Goal: Information Seeking & Learning: Learn about a topic

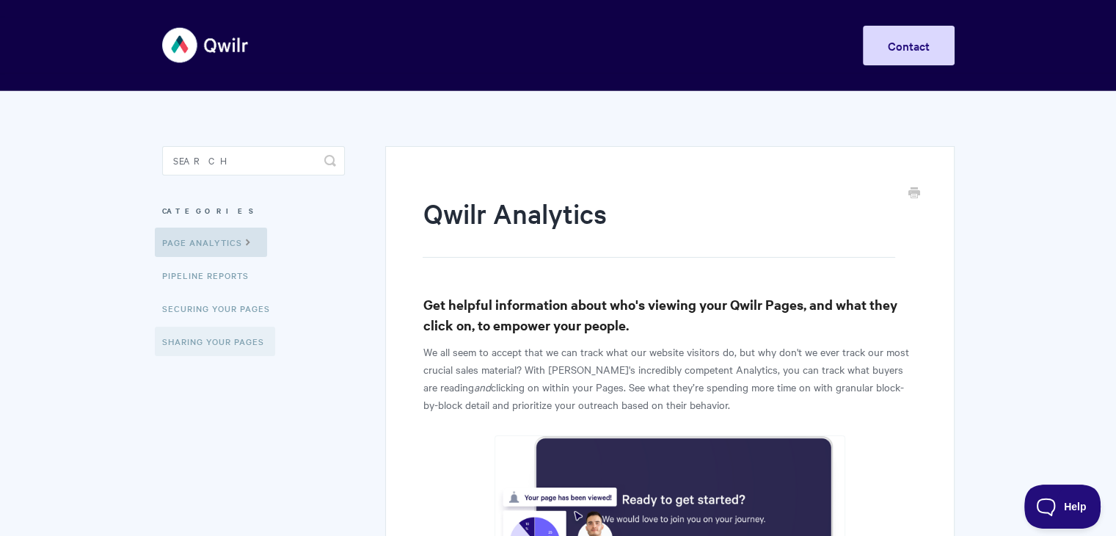
click at [222, 347] on link "Sharing Your Pages" at bounding box center [215, 341] width 120 height 29
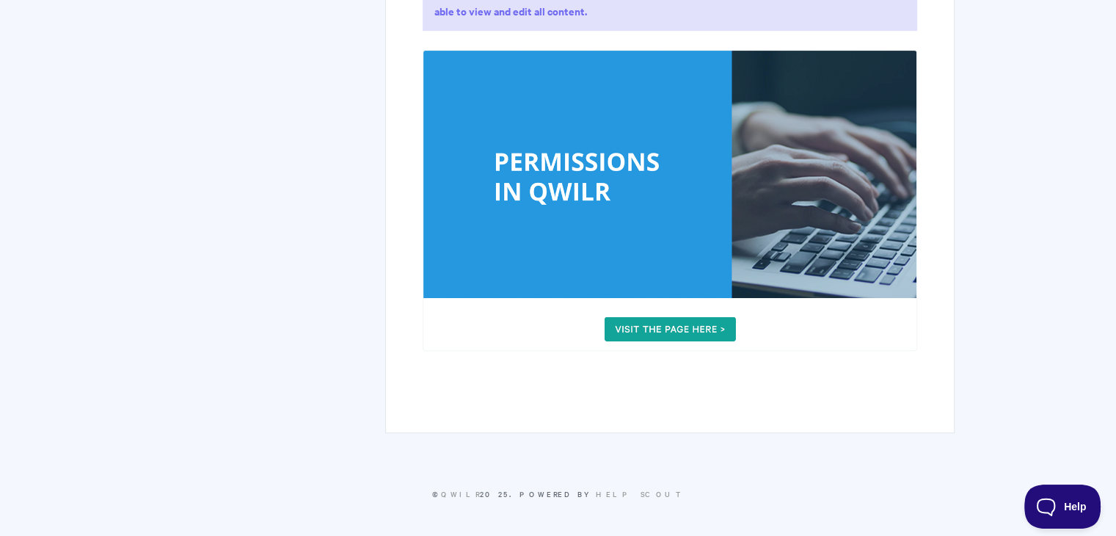
scroll to position [445, 0]
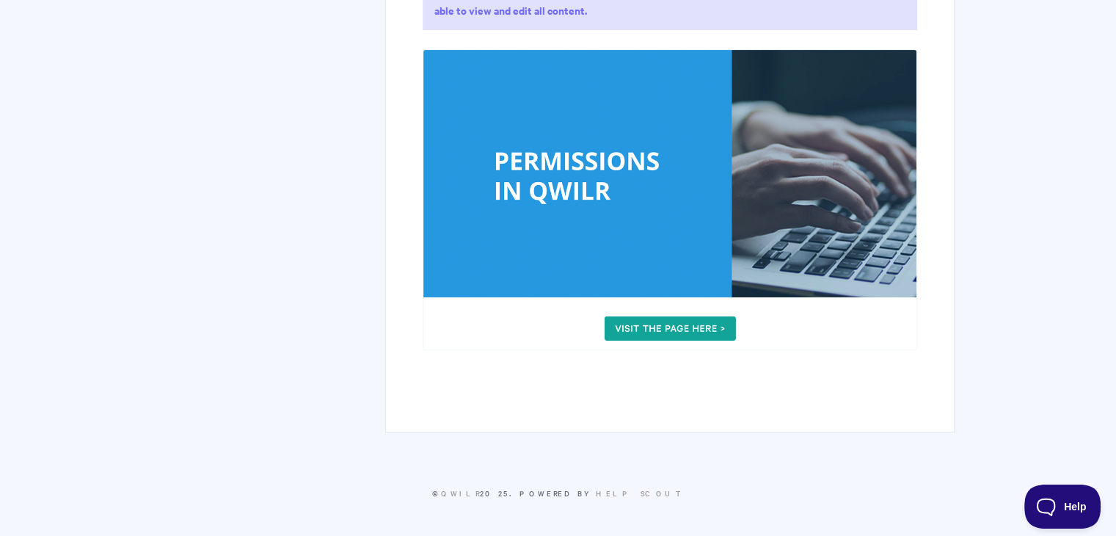
click at [699, 309] on img at bounding box center [670, 199] width 494 height 301
click at [698, 321] on img at bounding box center [670, 199] width 494 height 301
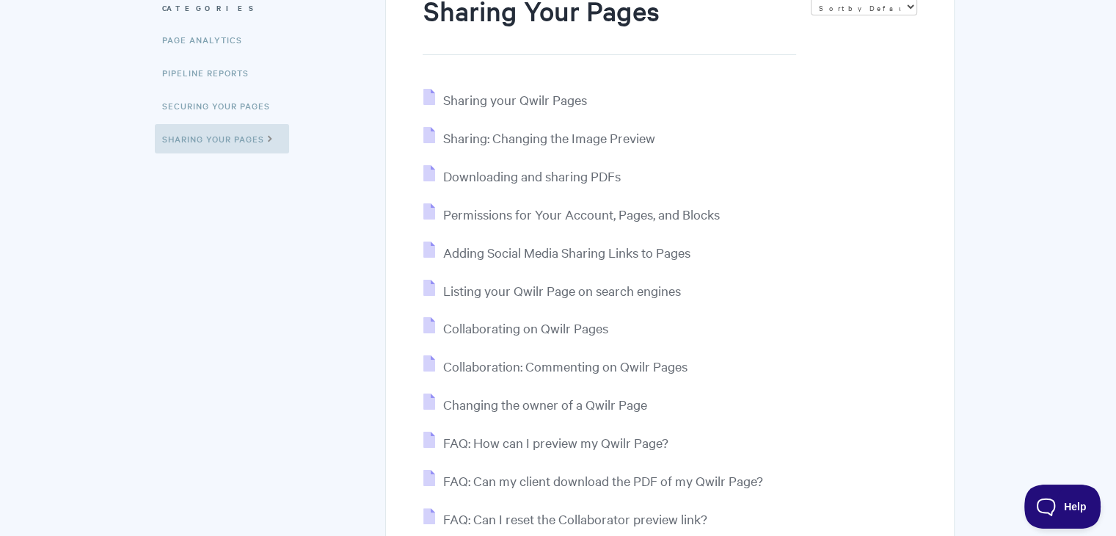
scroll to position [293, 0]
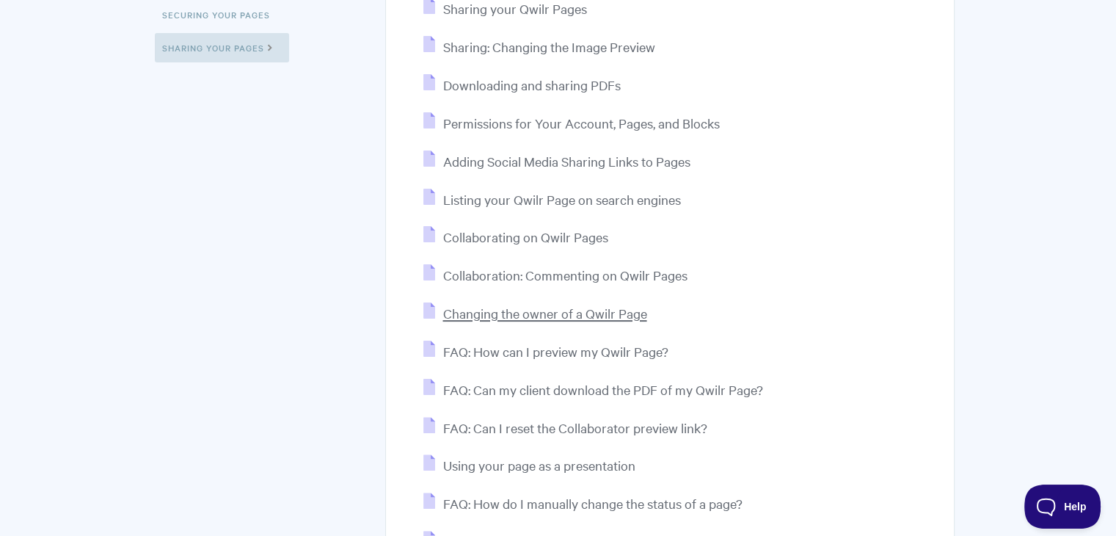
click at [552, 318] on span "Changing the owner of a Qwilr Page" at bounding box center [544, 313] width 204 height 17
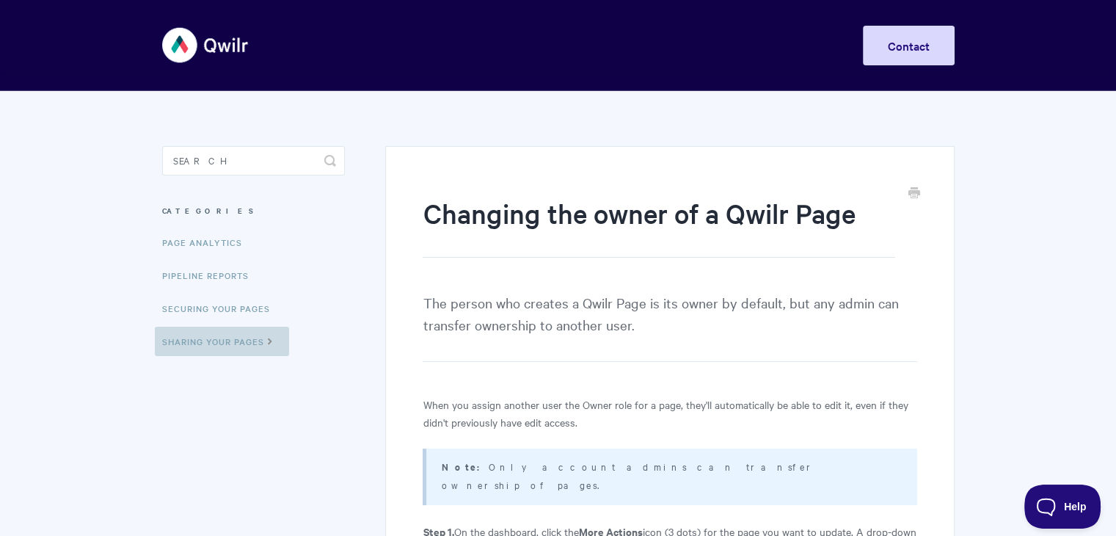
click at [273, 352] on link "Sharing Your Pages" at bounding box center [222, 341] width 134 height 29
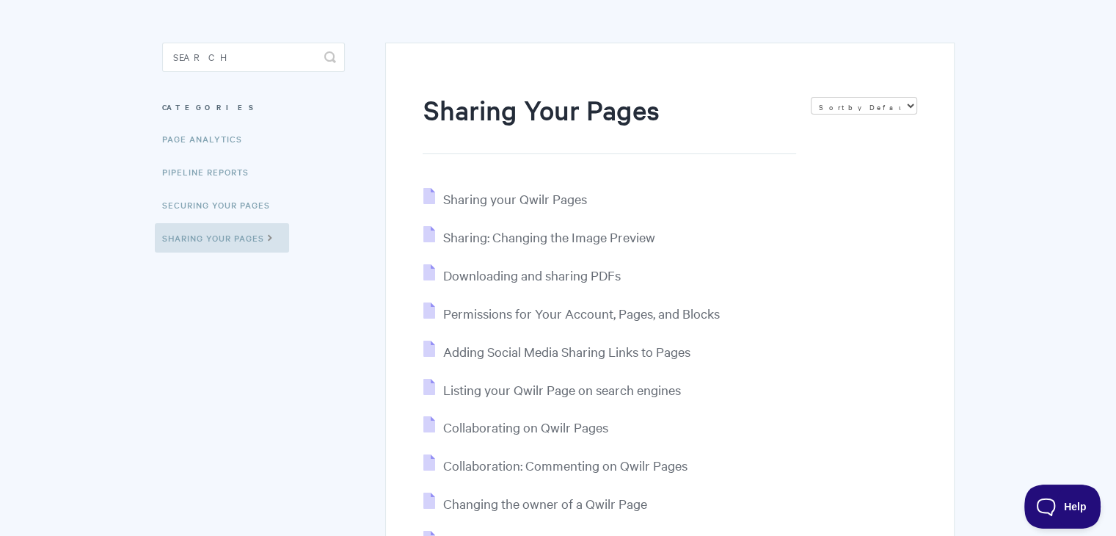
scroll to position [220, 0]
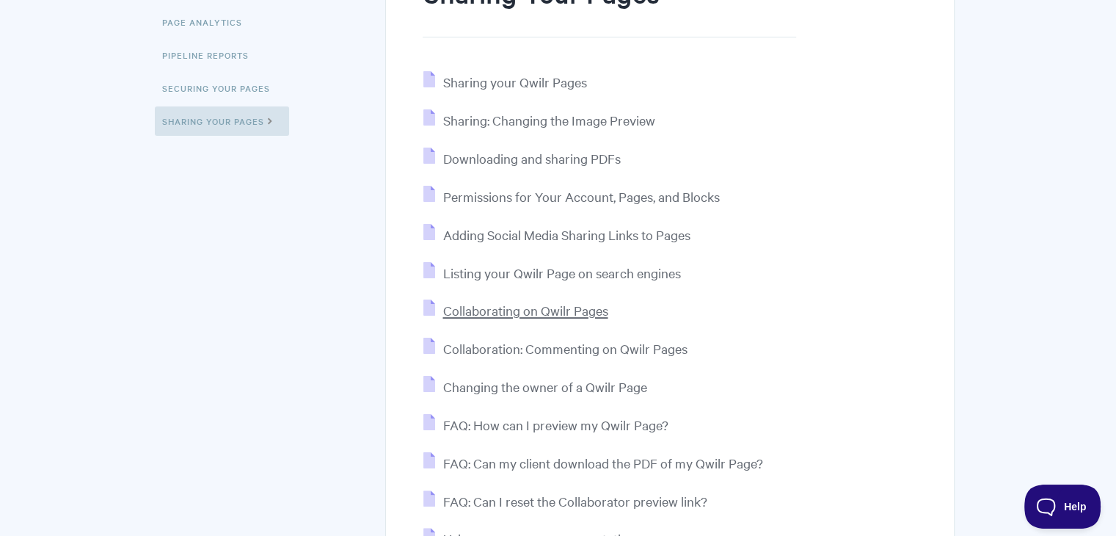
click at [546, 312] on span "Collaborating on Qwilr Pages" at bounding box center [524, 310] width 165 height 17
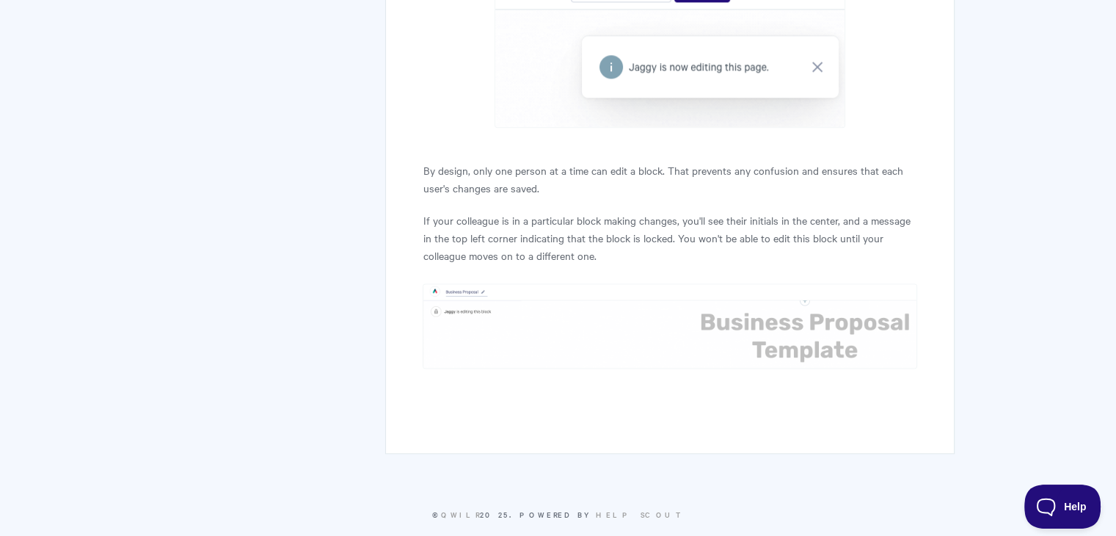
scroll to position [1855, 0]
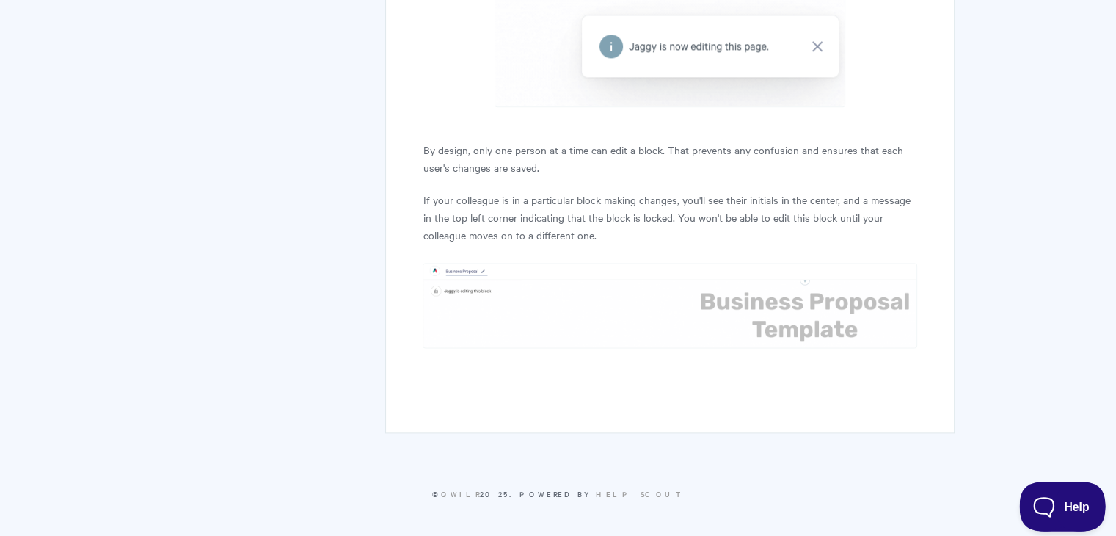
click at [1060, 518] on button "Help" at bounding box center [1057, 503] width 76 height 44
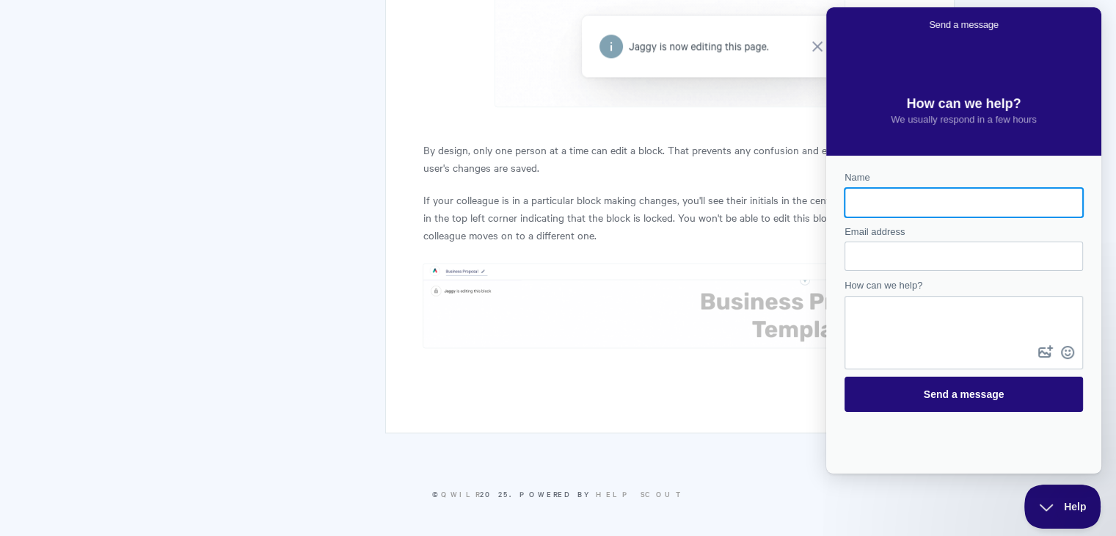
scroll to position [0, 0]
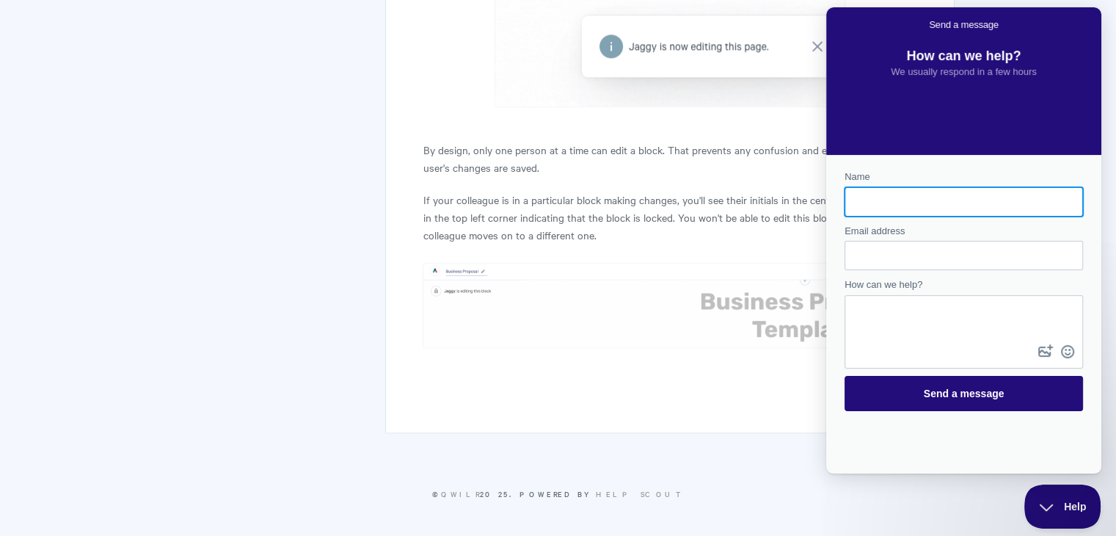
click at [945, 209] on input "Name" at bounding box center [963, 202] width 215 height 26
type input "Kimberly Mae Yatar"
click at [911, 249] on input "Email address" at bounding box center [963, 255] width 215 height 26
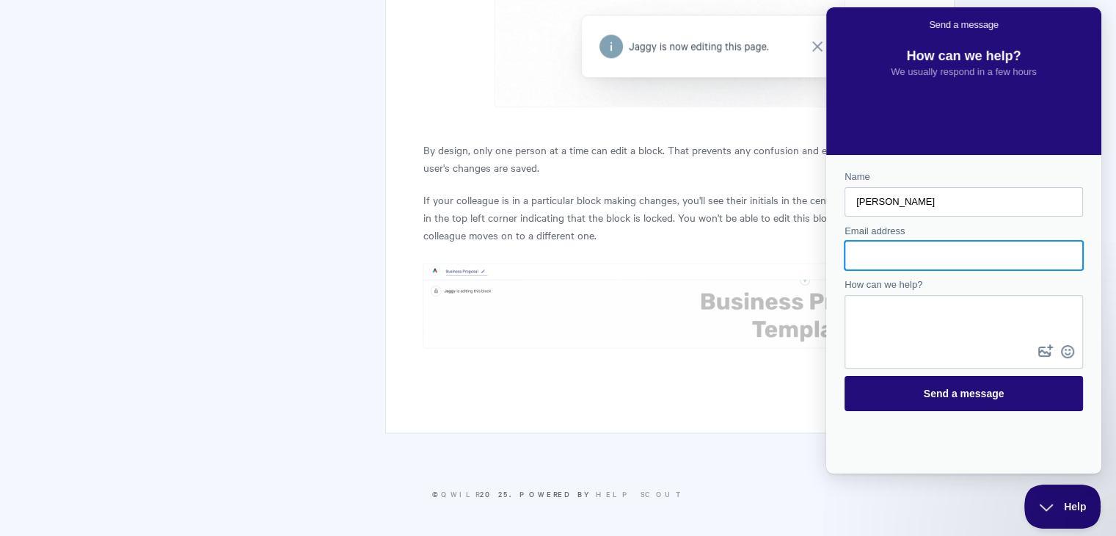
click at [869, 286] on span "How can we help?" at bounding box center [884, 284] width 78 height 11
click at [869, 296] on textarea "How can we help?" at bounding box center [964, 318] width 236 height 45
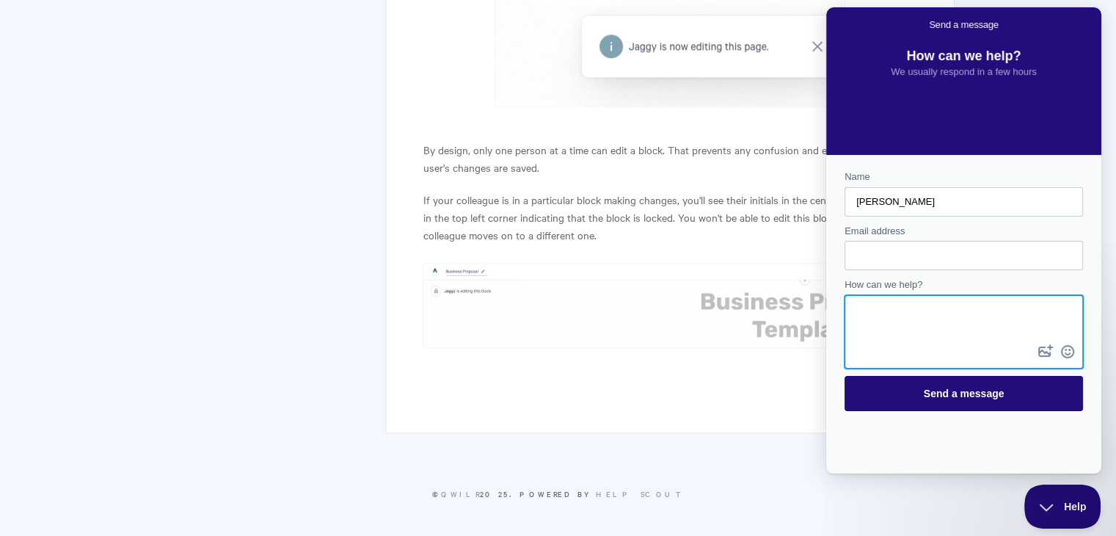
drag, startPoint x: 169, startPoint y: 153, endPoint x: 194, endPoint y: 165, distance: 28.2
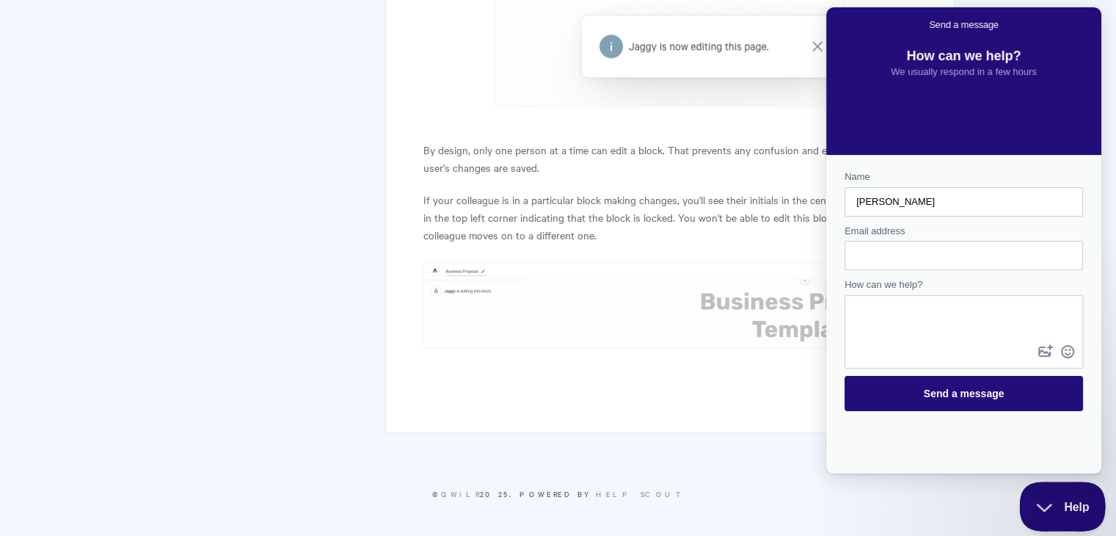
click at [1040, 500] on span "Help" at bounding box center [1057, 503] width 76 height 10
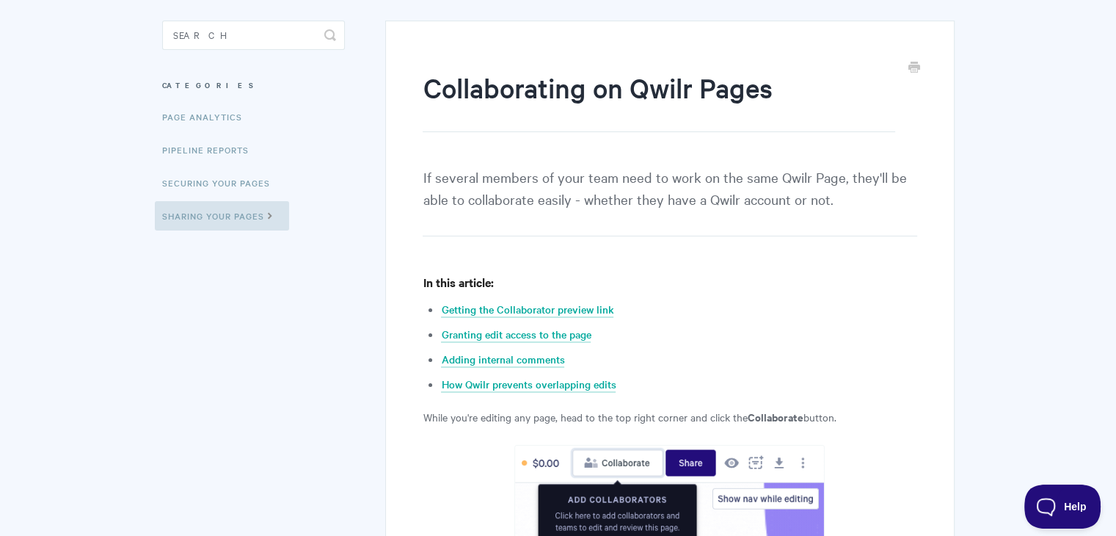
scroll to position [147, 0]
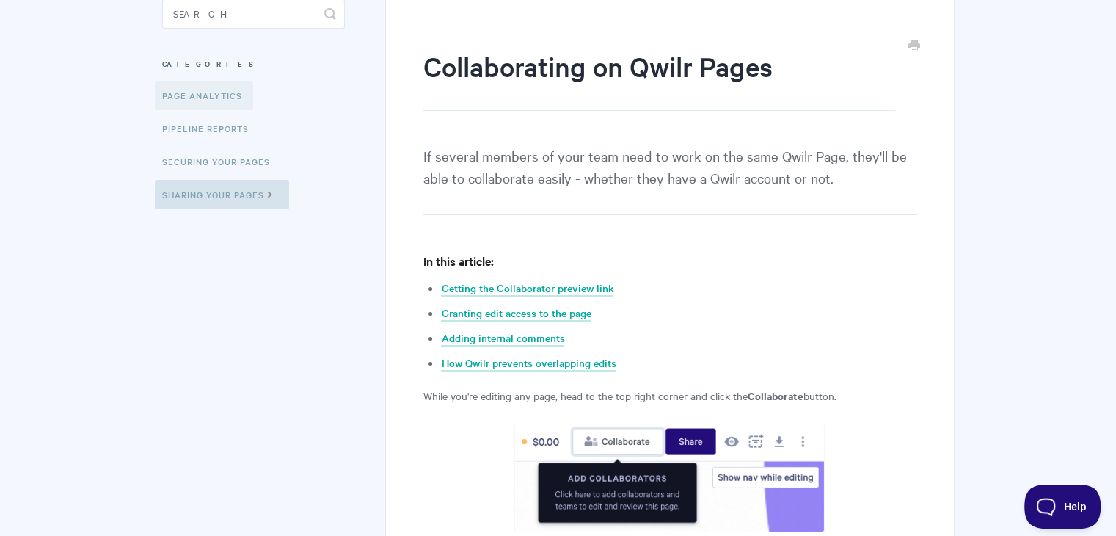
click at [221, 98] on link "Page Analytics" at bounding box center [204, 95] width 98 height 29
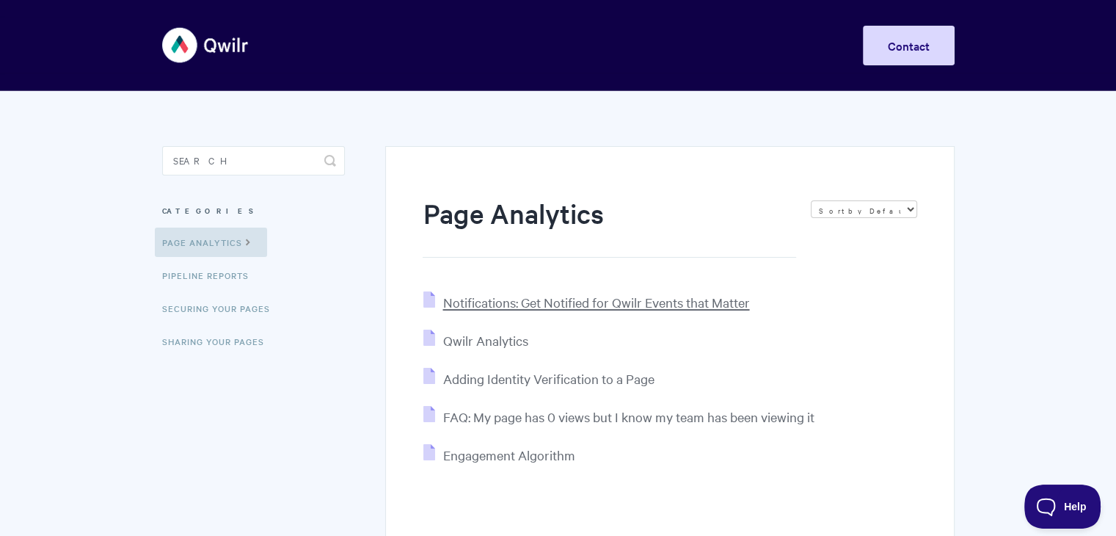
click at [703, 313] on ul "Notifications: Get Notified for Qwilr Events that Matter Qwilr Analytics Adding…" at bounding box center [670, 378] width 494 height 174
click at [704, 304] on span "Notifications: Get Notified for Qwilr Events that Matter" at bounding box center [595, 301] width 307 height 17
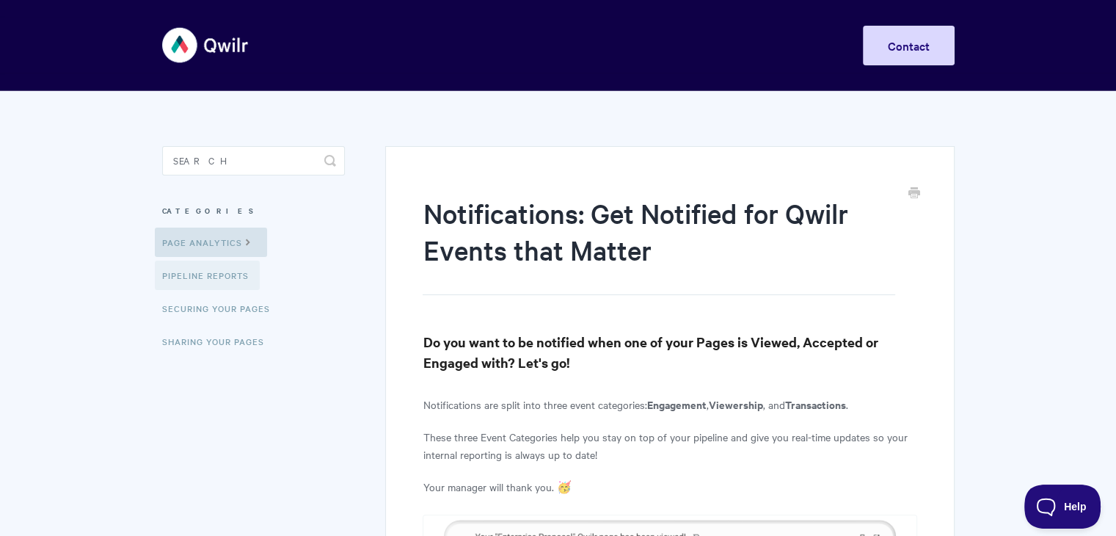
click at [210, 277] on link "Pipeline reports" at bounding box center [207, 274] width 105 height 29
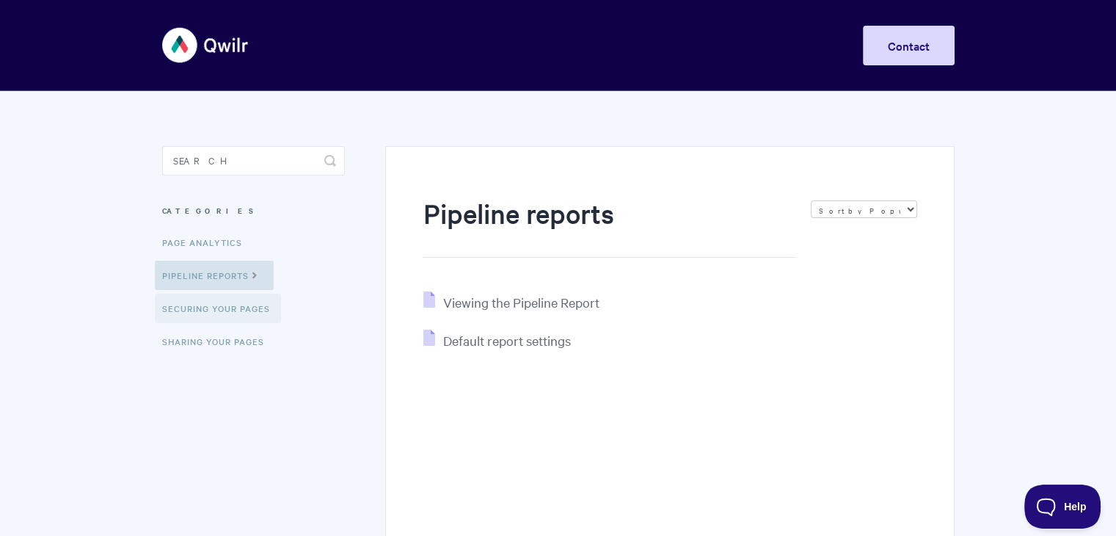
click at [211, 318] on link "Securing Your Pages" at bounding box center [218, 307] width 126 height 29
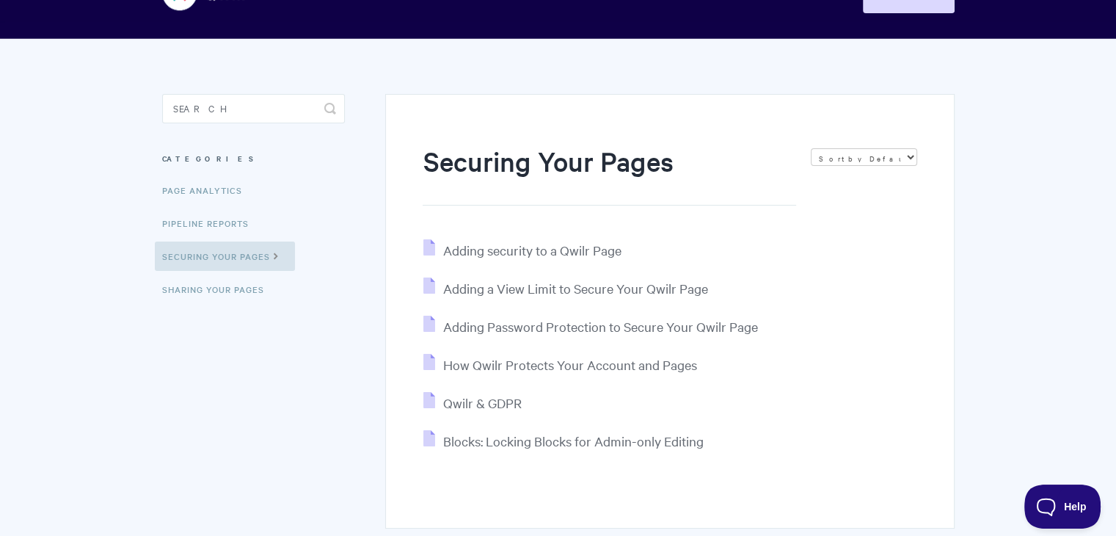
scroll to position [73, 0]
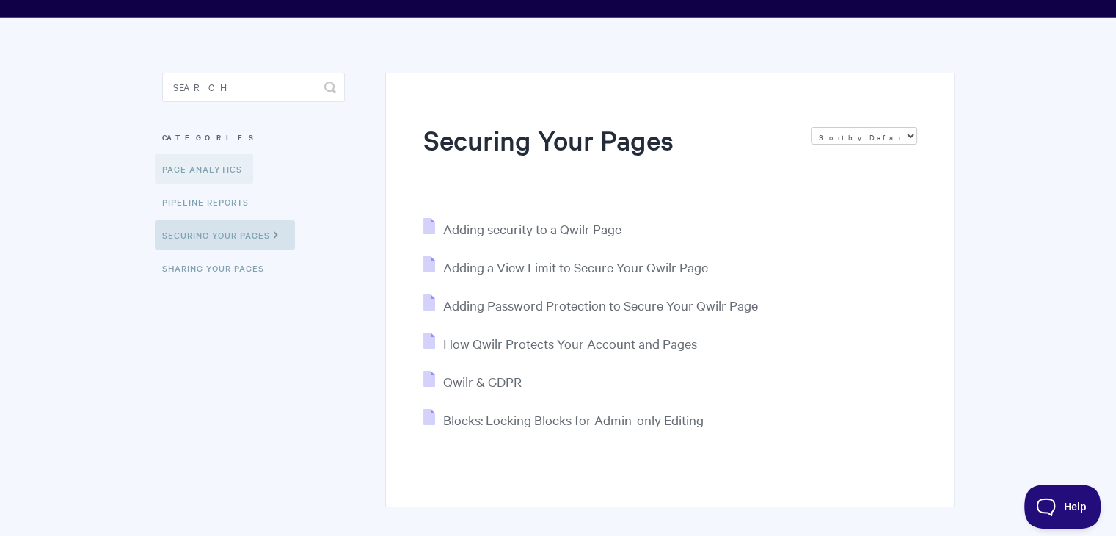
click at [233, 169] on link "Page Analytics" at bounding box center [204, 168] width 98 height 29
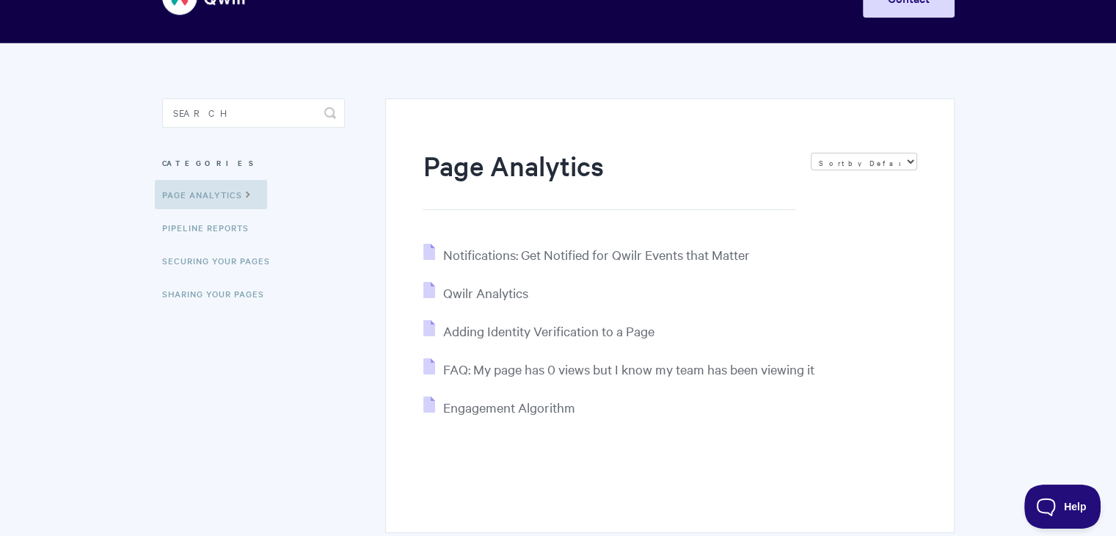
scroll to position [147, 0]
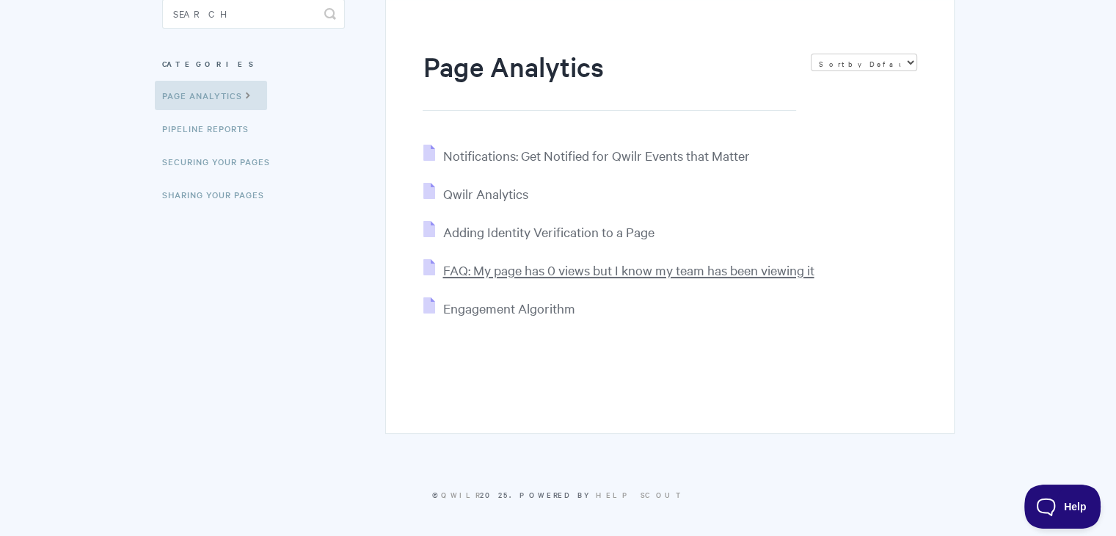
click at [523, 277] on span "FAQ: My page has 0 views but I know my team has been viewing it" at bounding box center [627, 269] width 371 height 17
click at [491, 189] on span "Qwilr Analytics" at bounding box center [484, 193] width 85 height 17
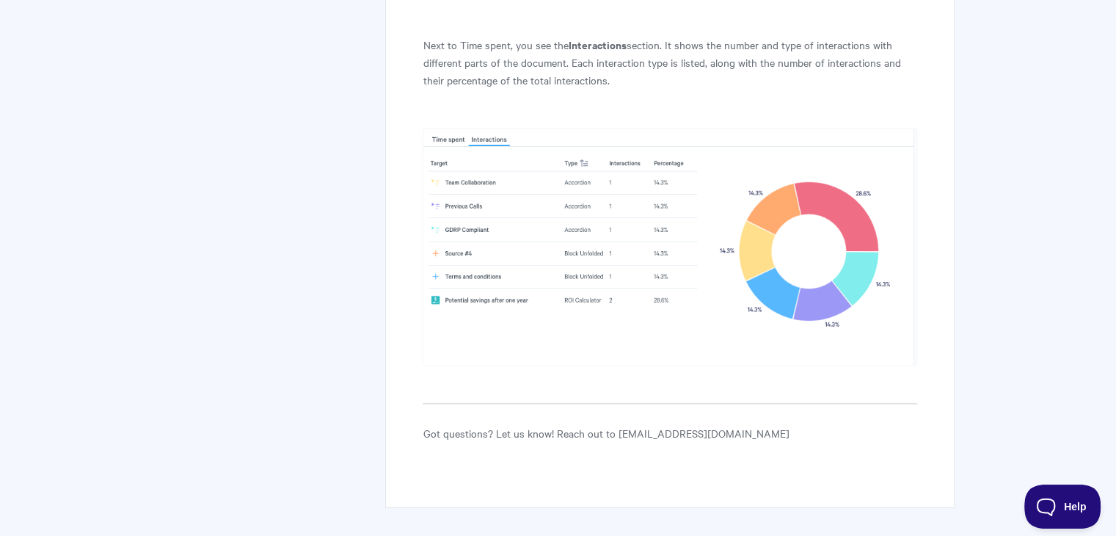
scroll to position [4397, 0]
